Goal: Task Accomplishment & Management: Complete application form

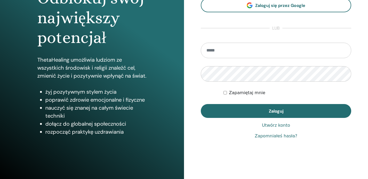
scroll to position [70, 0]
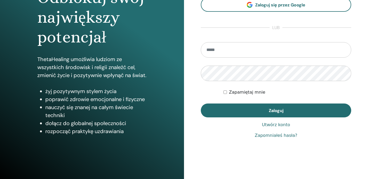
click at [282, 125] on link "Utwórz konto" at bounding box center [276, 125] width 28 height 6
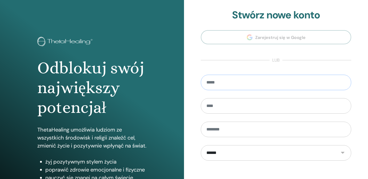
click at [233, 82] on input "email" at bounding box center [276, 82] width 150 height 15
type input "*"
type input "**********"
click at [220, 108] on input "text" at bounding box center [276, 105] width 150 height 15
type input "******"
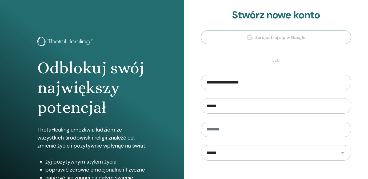
click at [215, 130] on input "text" at bounding box center [276, 129] width 150 height 15
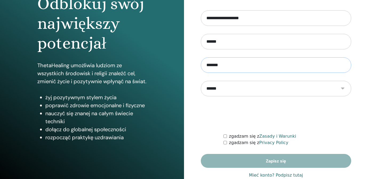
scroll to position [64, 0]
type input "*******"
click at [225, 134] on div "zgadzam się z Zasady i Warunki" at bounding box center [287, 136] width 128 height 6
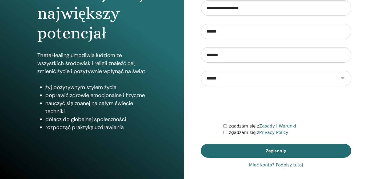
scroll to position [77, 0]
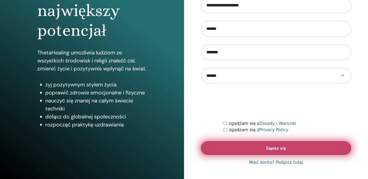
click at [273, 148] on span "Zapisz się" at bounding box center [276, 148] width 20 height 6
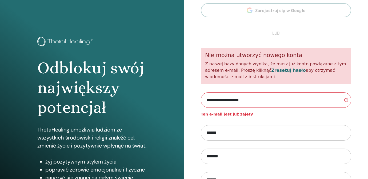
click at [264, 98] on input "**********" at bounding box center [276, 99] width 150 height 15
type input "*"
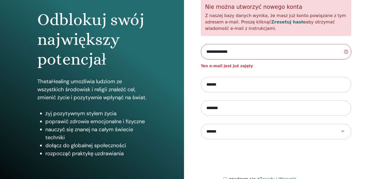
scroll to position [48, 0]
type input "**********"
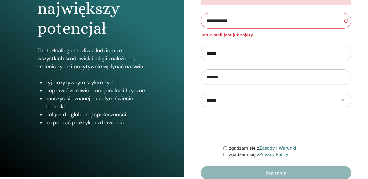
scroll to position [95, 0]
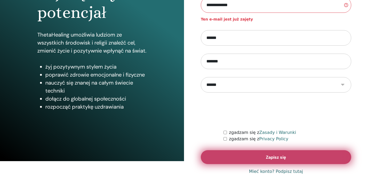
click at [236, 155] on button "Zapisz się" at bounding box center [276, 157] width 150 height 14
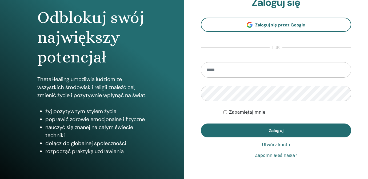
scroll to position [41, 0]
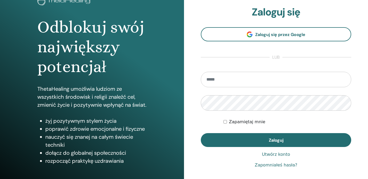
click at [232, 80] on input "email" at bounding box center [276, 79] width 150 height 15
type input "**********"
click at [271, 164] on link "Zapomniałeś hasła?" at bounding box center [275, 165] width 43 height 6
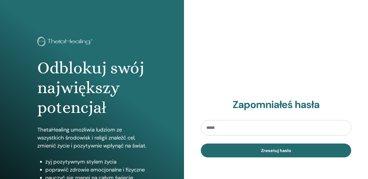
click at [221, 127] on input "email" at bounding box center [276, 127] width 150 height 15
type input "*"
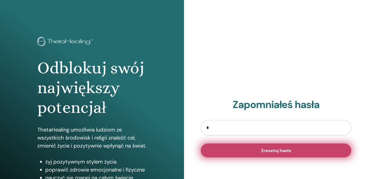
type input "**********"
click at [272, 150] on span "Zresetuj hasło" at bounding box center [276, 151] width 30 height 6
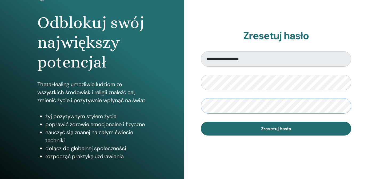
scroll to position [42, 0]
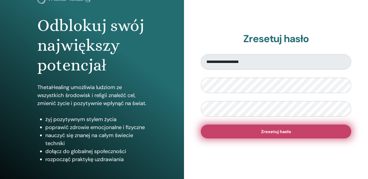
click at [272, 133] on span "Zresetuj hasło" at bounding box center [276, 132] width 30 height 6
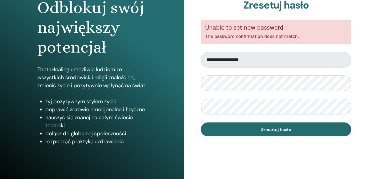
scroll to position [56, 0]
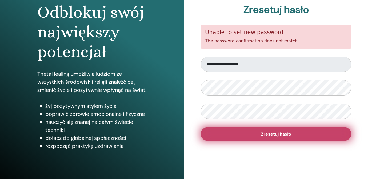
click at [262, 136] on span "Zresetuj hasło" at bounding box center [276, 134] width 30 height 6
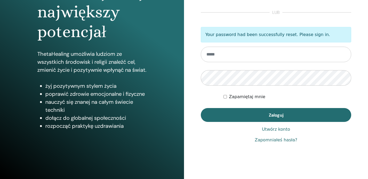
scroll to position [76, 0]
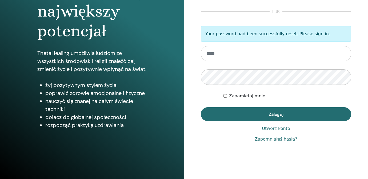
click at [215, 55] on input "email" at bounding box center [276, 53] width 150 height 15
type input "**********"
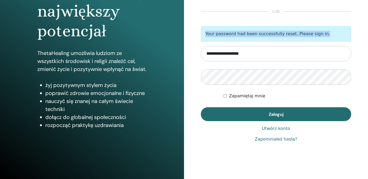
drag, startPoint x: 205, startPoint y: 33, endPoint x: 341, endPoint y: 34, distance: 135.6
click at [341, 35] on p "Your password had been successfully reset. Please sign in." at bounding box center [276, 33] width 150 height 15
copy p "Your password had been successfully reset. Please sign in."
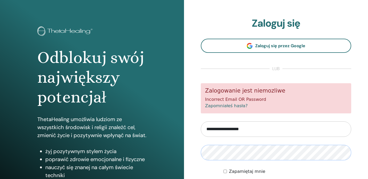
scroll to position [11, 0]
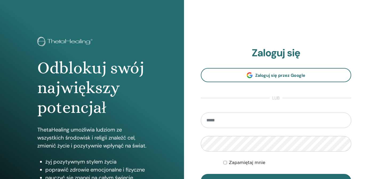
scroll to position [77, 0]
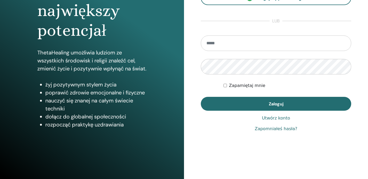
click at [269, 119] on link "Utwórz konto" at bounding box center [276, 118] width 28 height 6
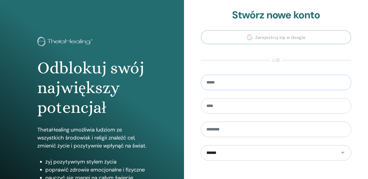
click at [216, 83] on input "email" at bounding box center [276, 82] width 150 height 15
